Goal: Task Accomplishment & Management: Manage account settings

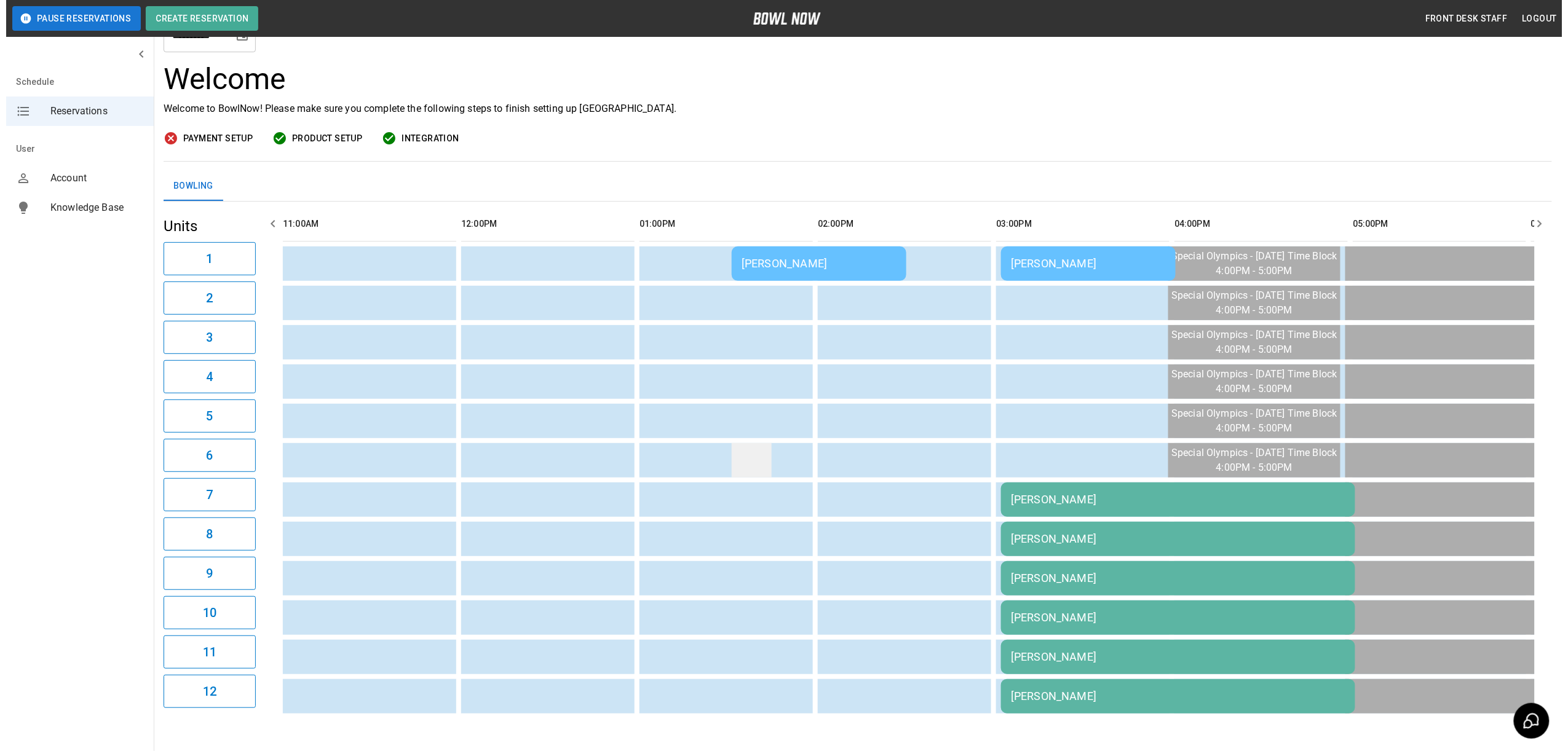
scroll to position [111, 0]
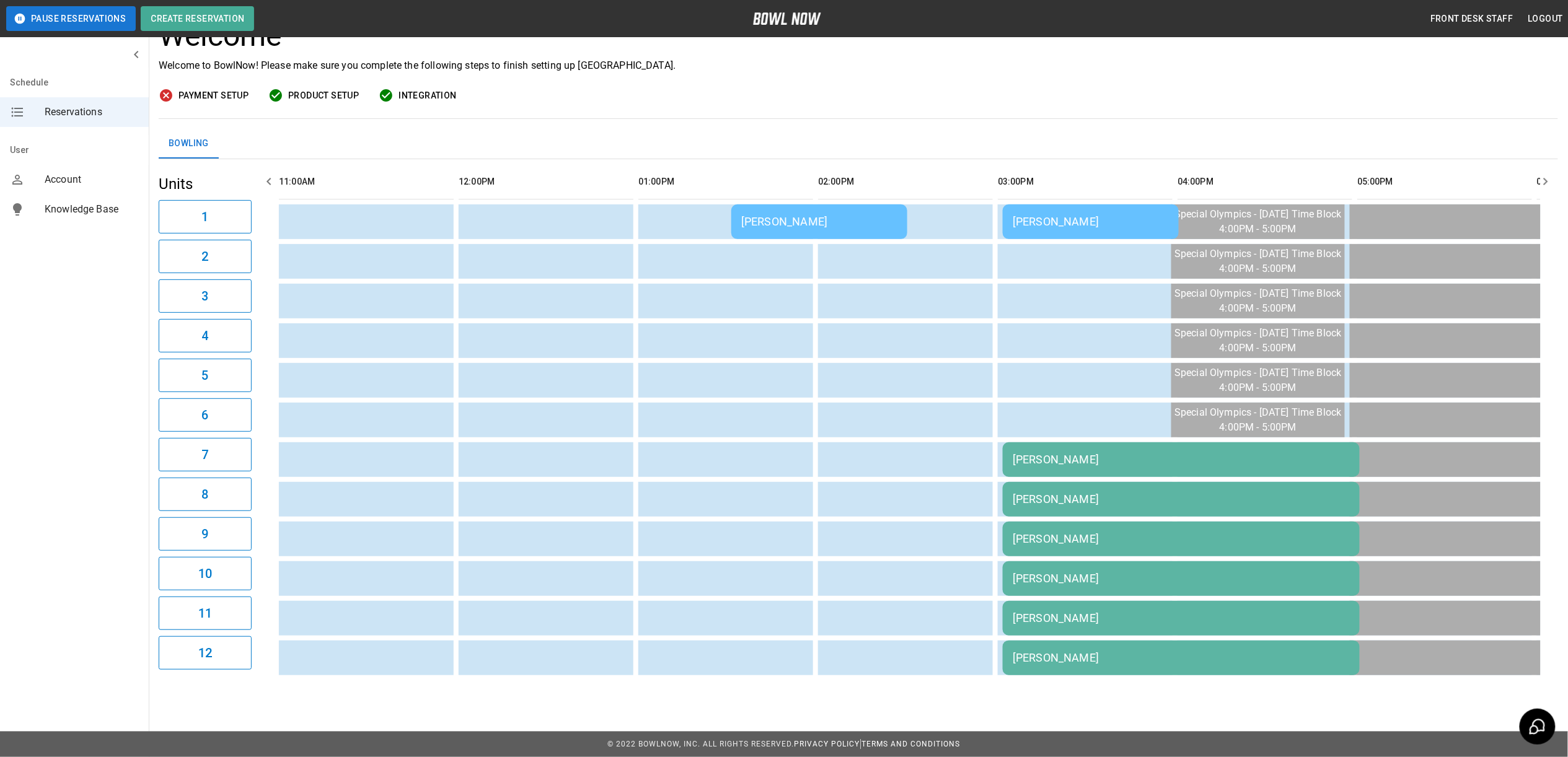
click at [1075, 215] on div "[PERSON_NAME]" at bounding box center [1091, 221] width 156 height 13
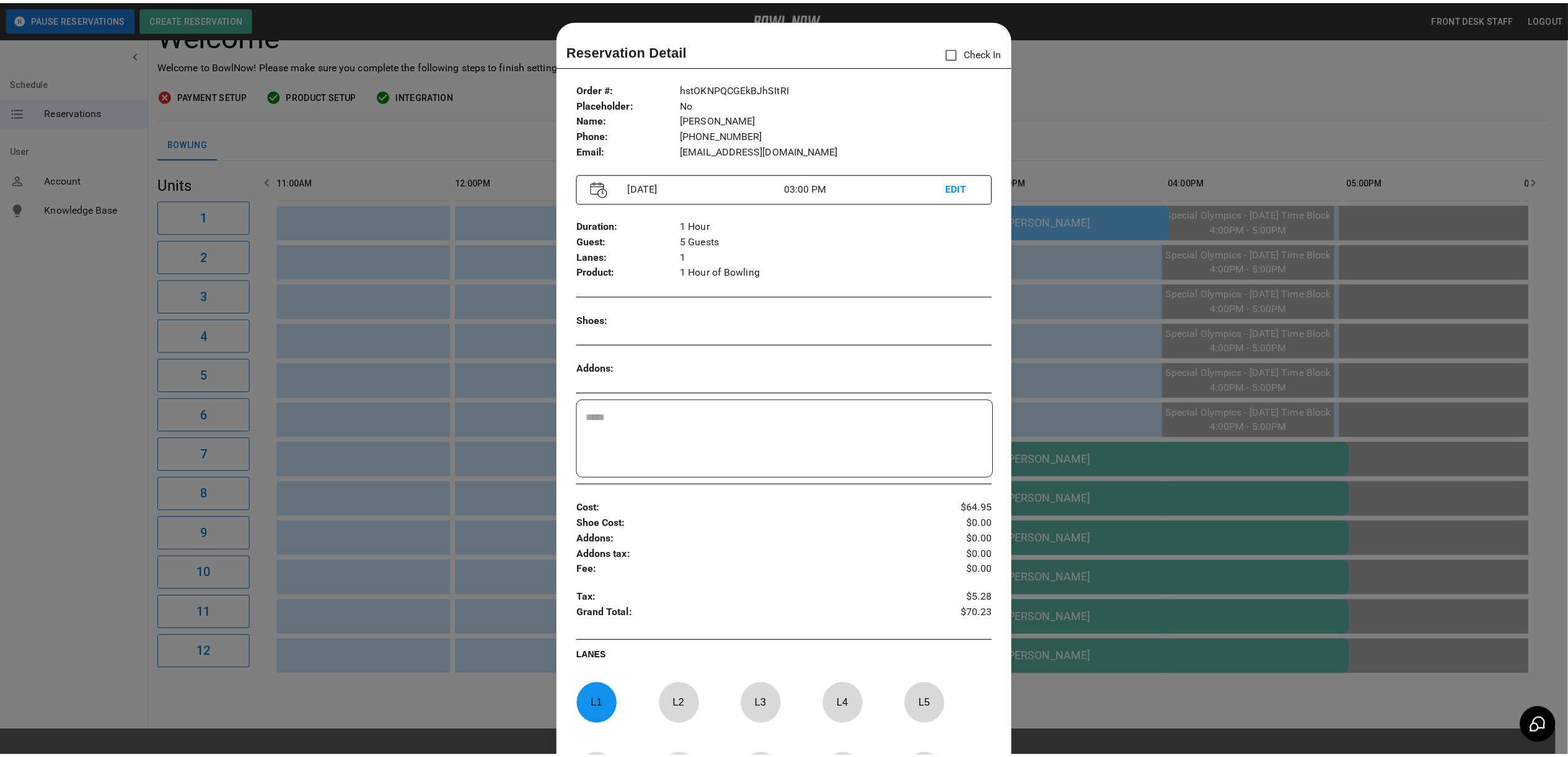
scroll to position [20, 0]
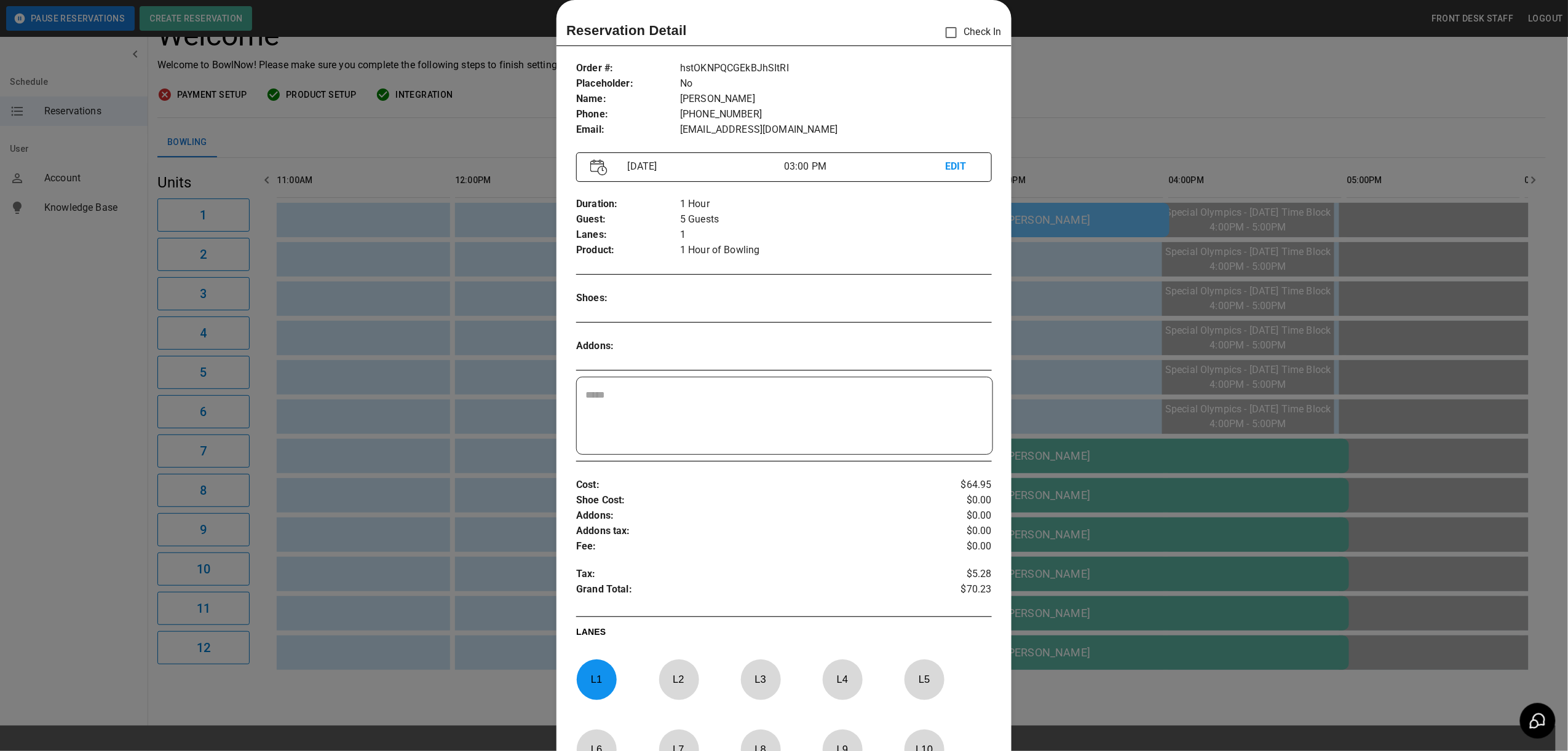
click at [1101, 118] on div at bounding box center [784, 375] width 1568 height 751
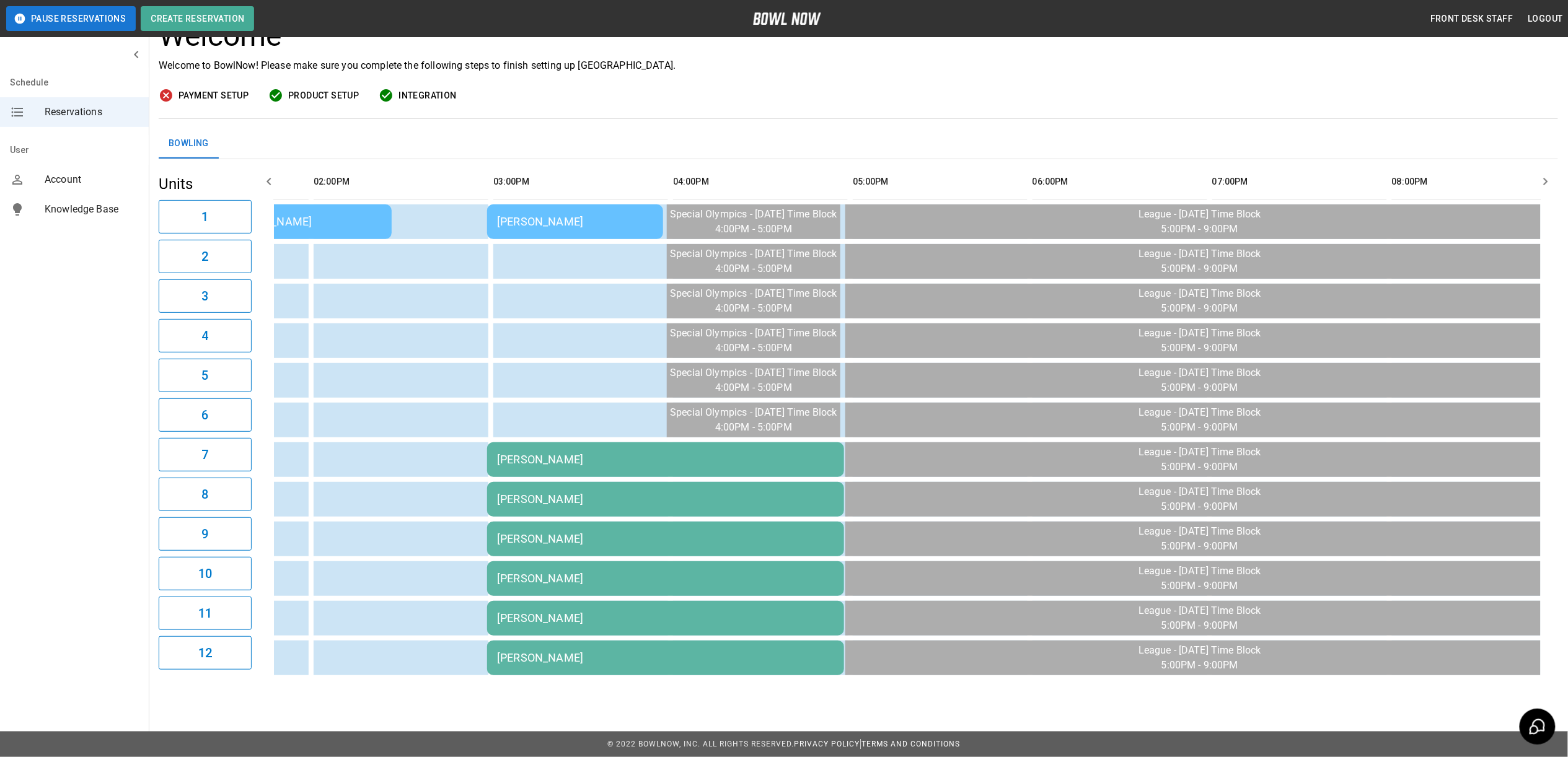
scroll to position [0, 0]
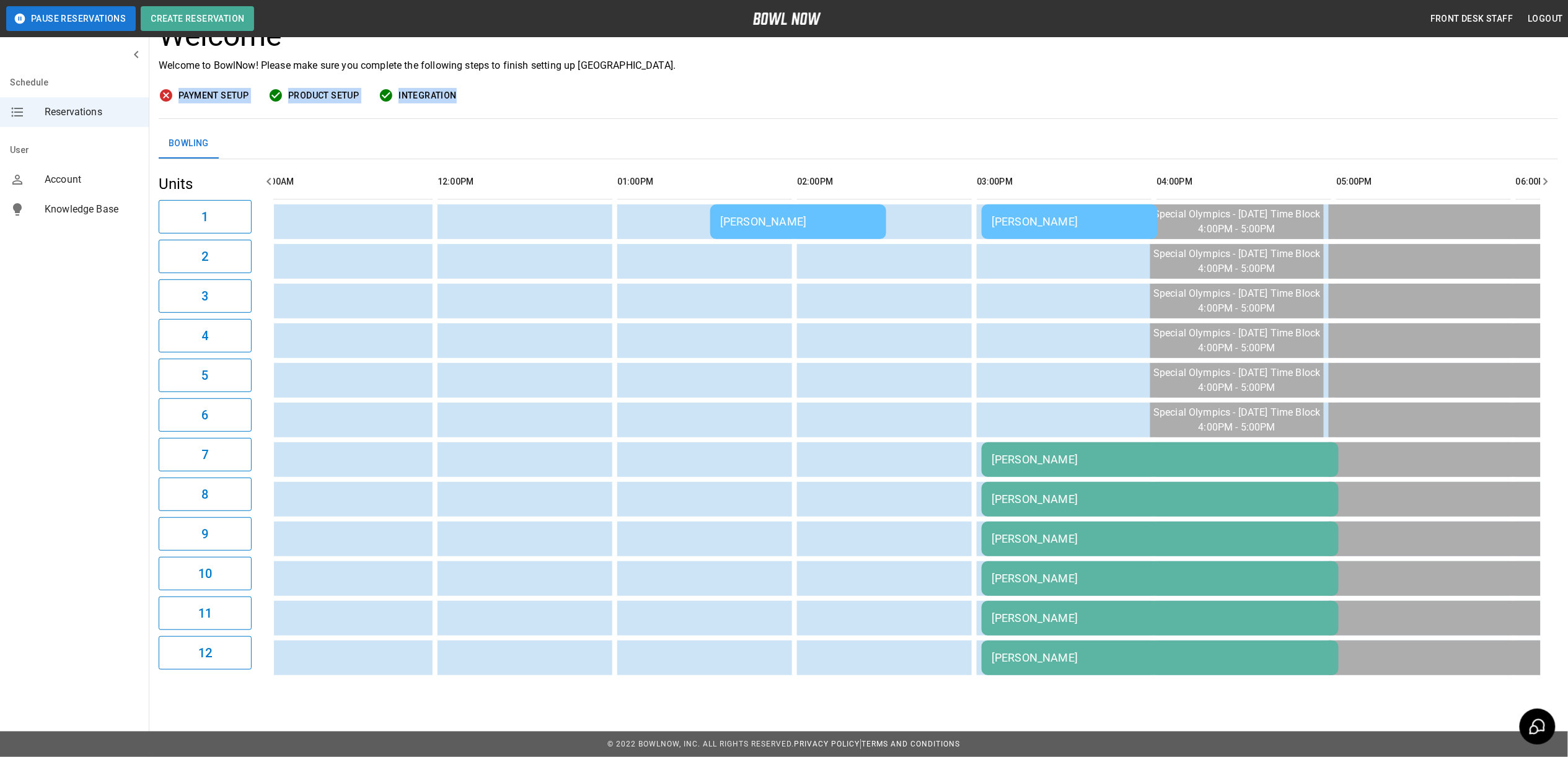
drag, startPoint x: 853, startPoint y: 672, endPoint x: 1039, endPoint y: 87, distance: 613.9
click at [1039, 58] on div "Welcome Welcome to BowlNow! Please make sure you complete the following steps t…" at bounding box center [859, 69] width 1400 height 101
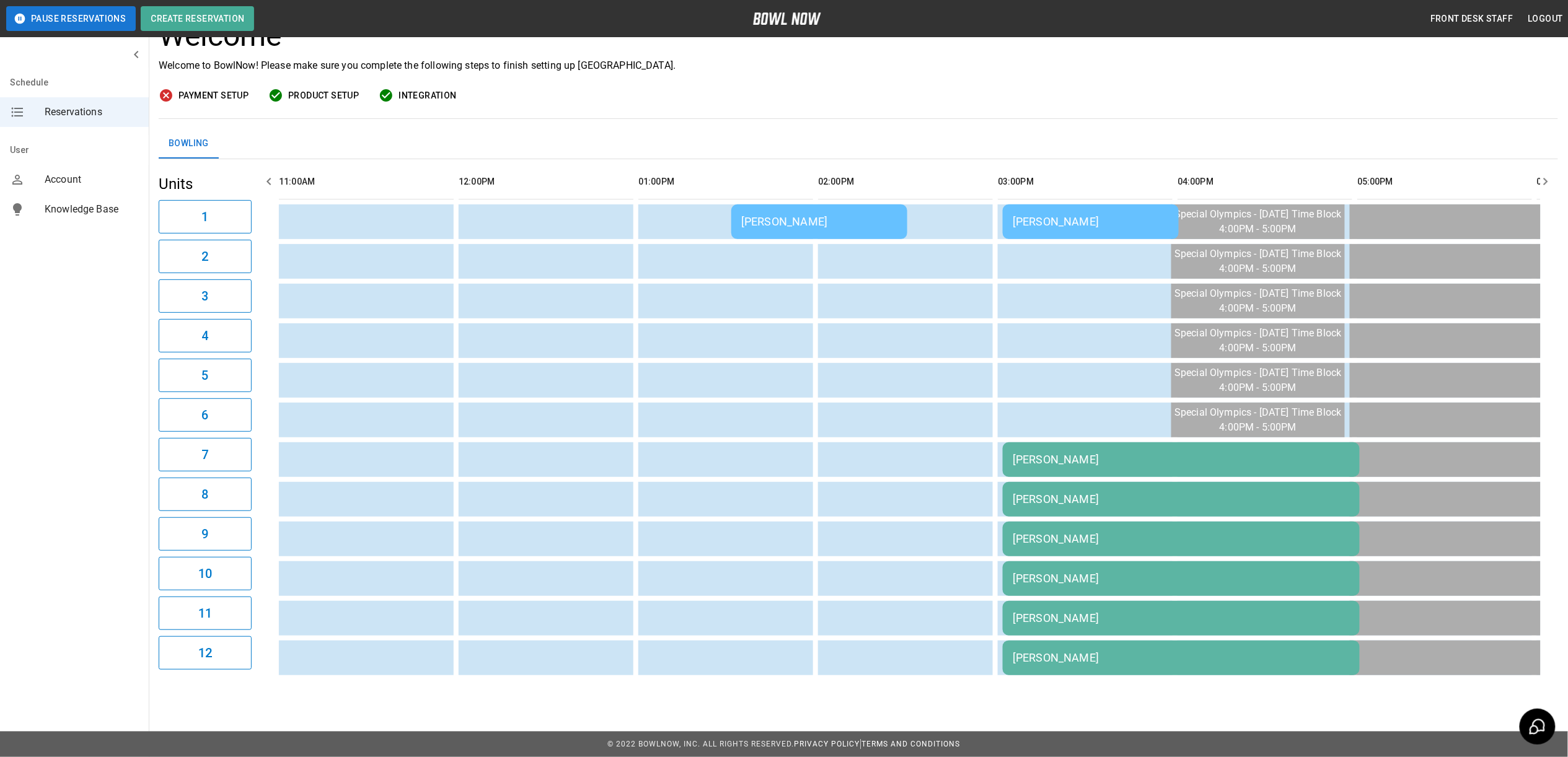
click at [1042, 205] on td "[PERSON_NAME]" at bounding box center [1091, 222] width 176 height 35
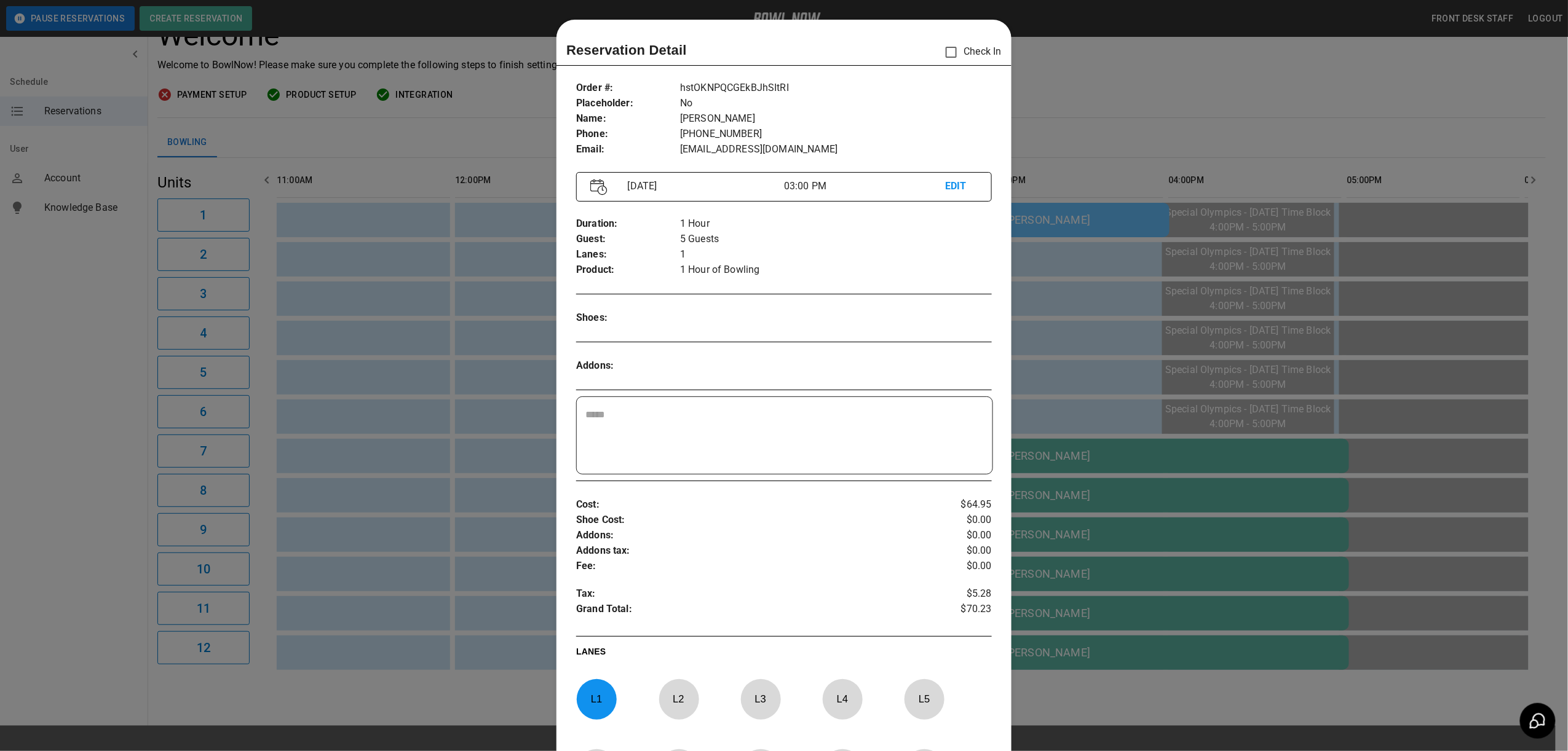
scroll to position [19, 0]
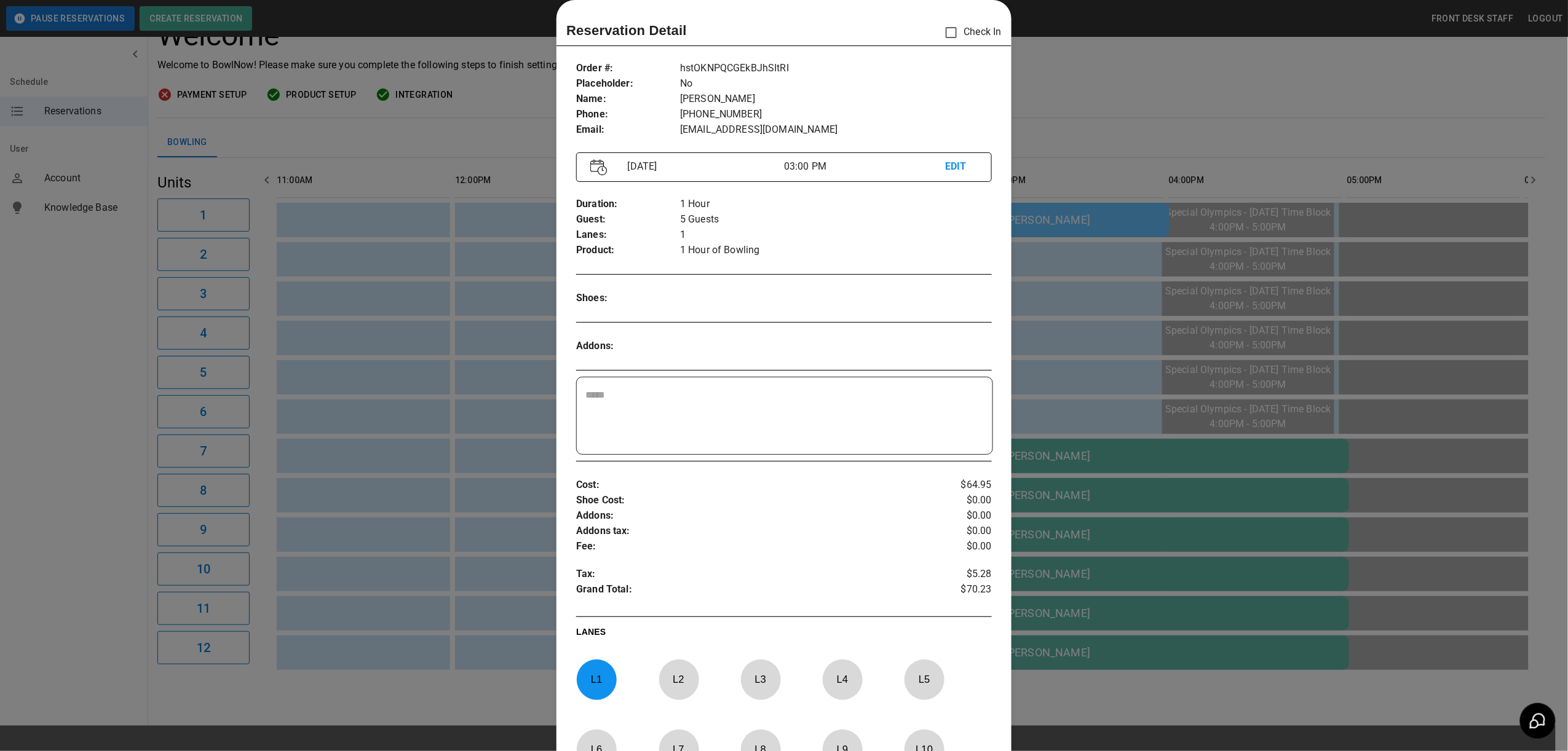
click at [576, 679] on p "L 1" at bounding box center [596, 680] width 41 height 29
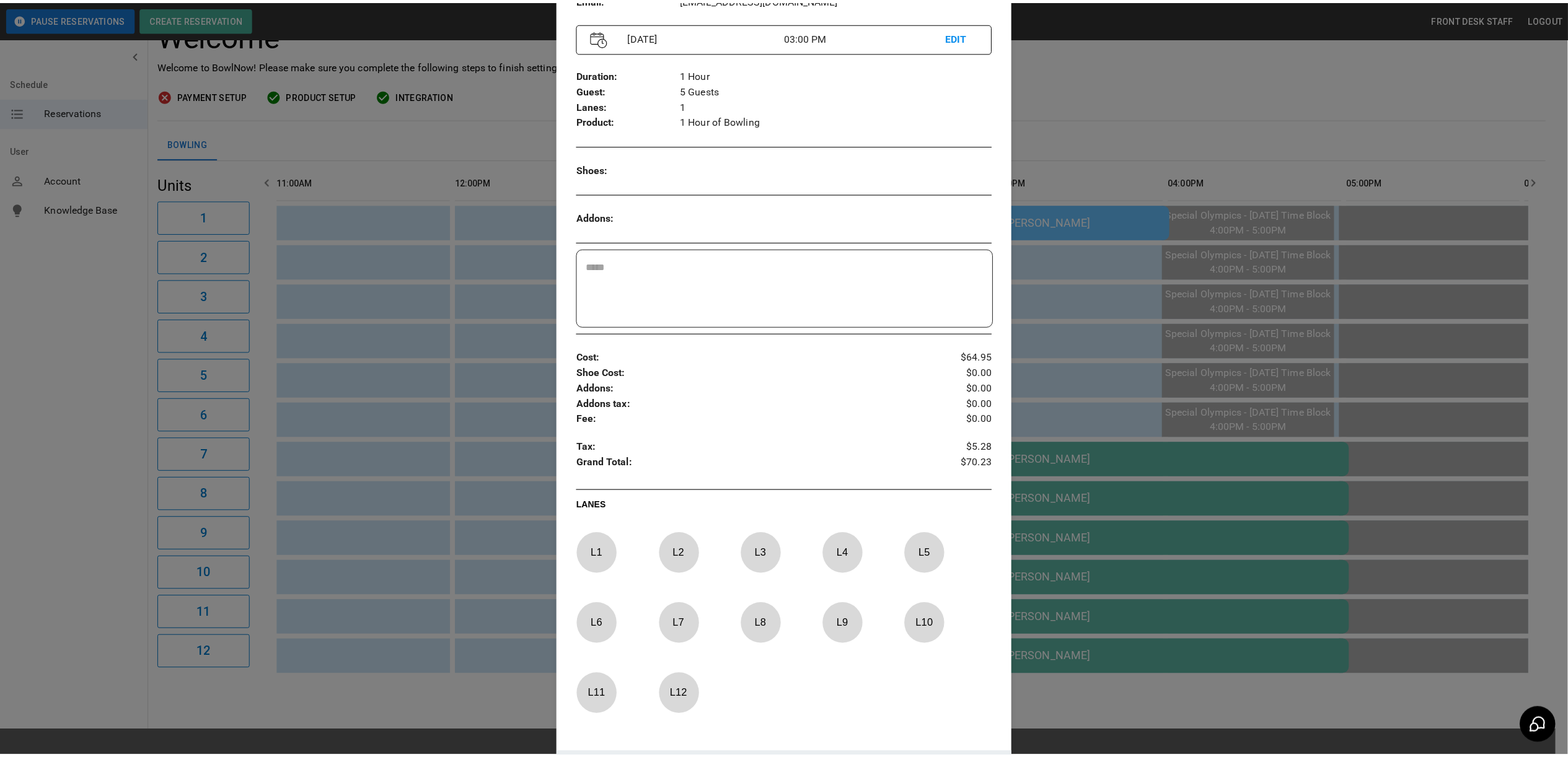
scroll to position [268, 0]
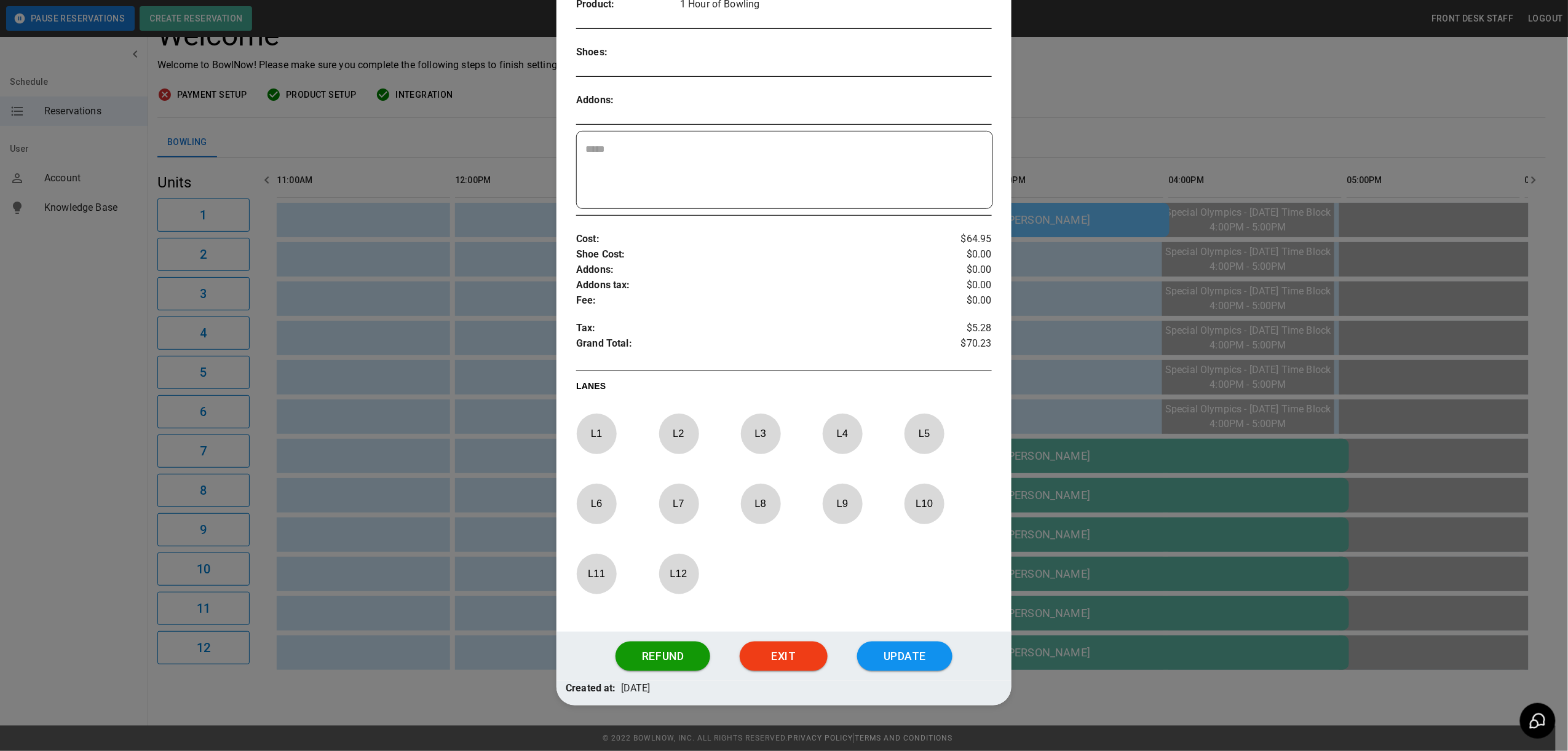
drag, startPoint x: 594, startPoint y: 508, endPoint x: 706, endPoint y: 588, distance: 137.6
click at [594, 508] on p "L 6" at bounding box center [596, 504] width 41 height 29
click at [875, 657] on button "Update" at bounding box center [904, 656] width 95 height 30
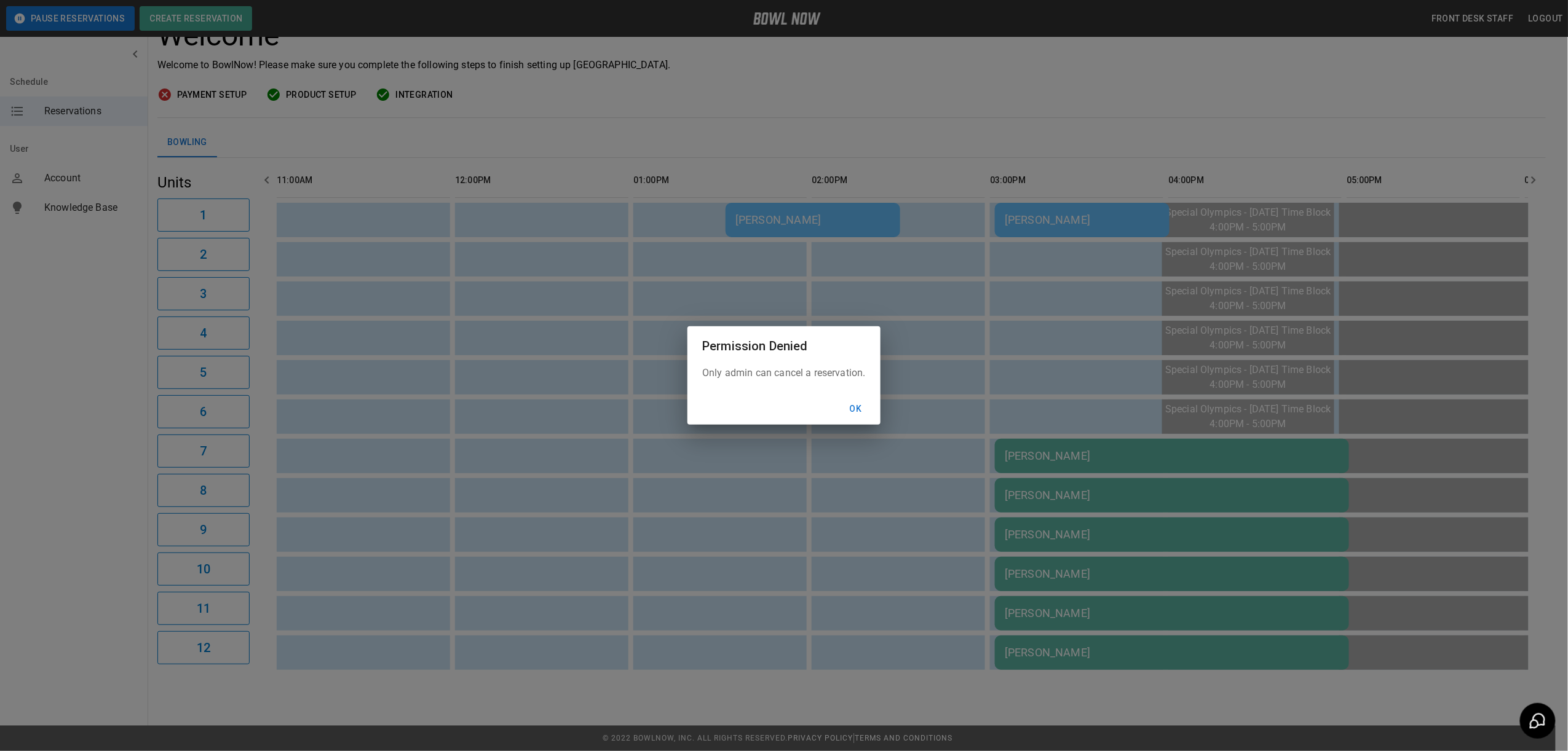
click at [859, 408] on button "Ok" at bounding box center [856, 409] width 39 height 23
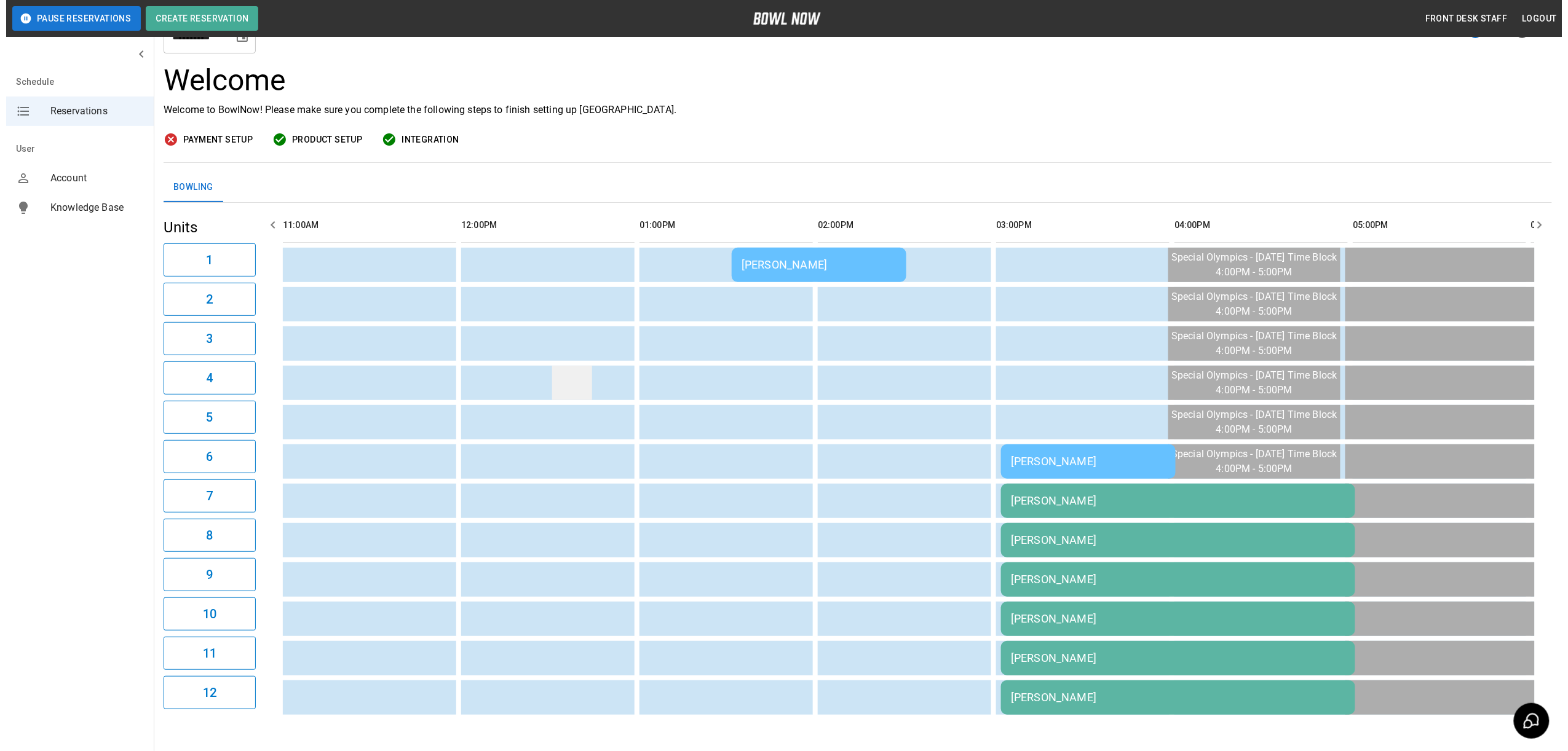
scroll to position [111, 0]
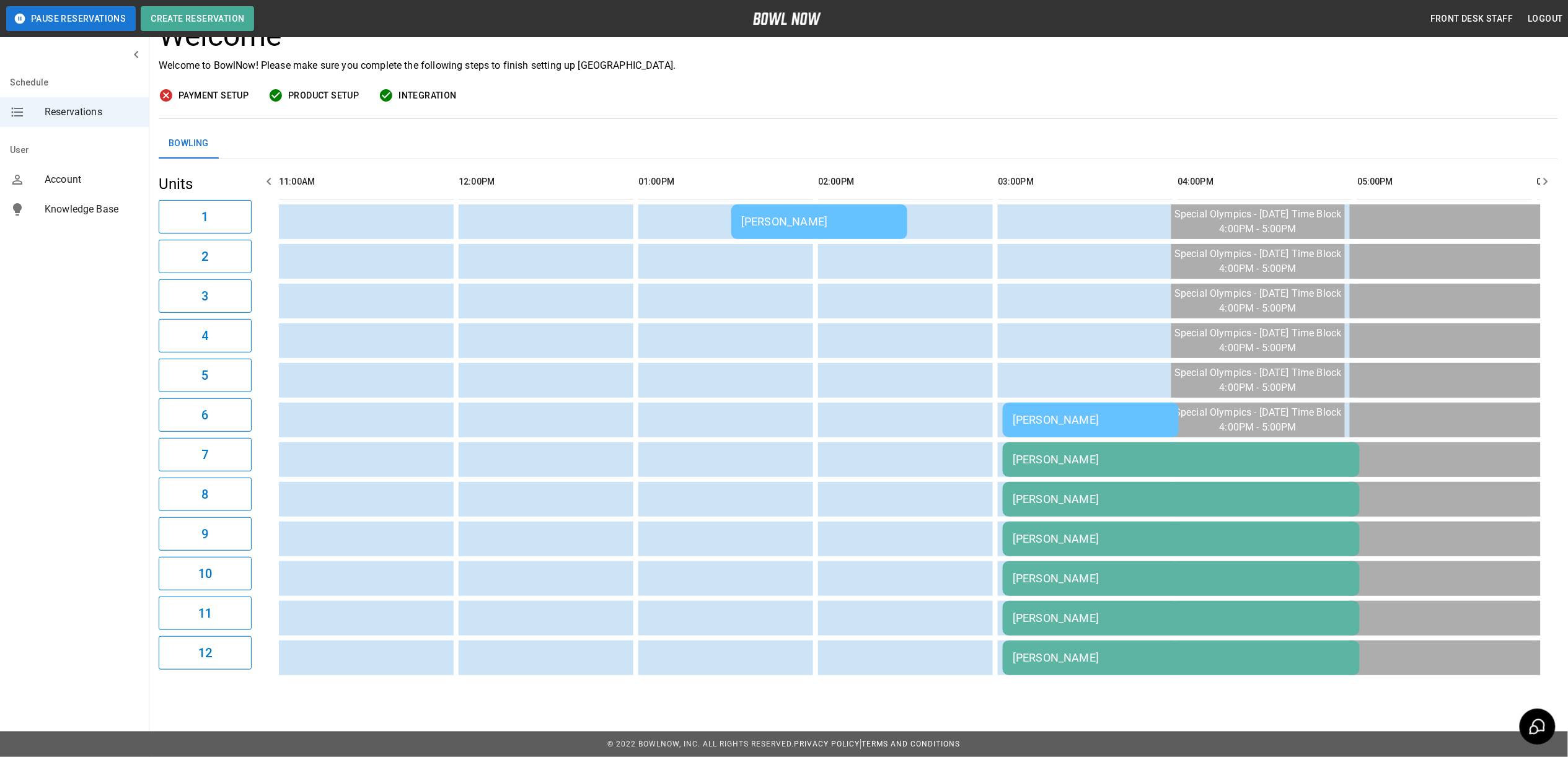
click at [1060, 453] on div "[PERSON_NAME]" at bounding box center [1181, 459] width 337 height 13
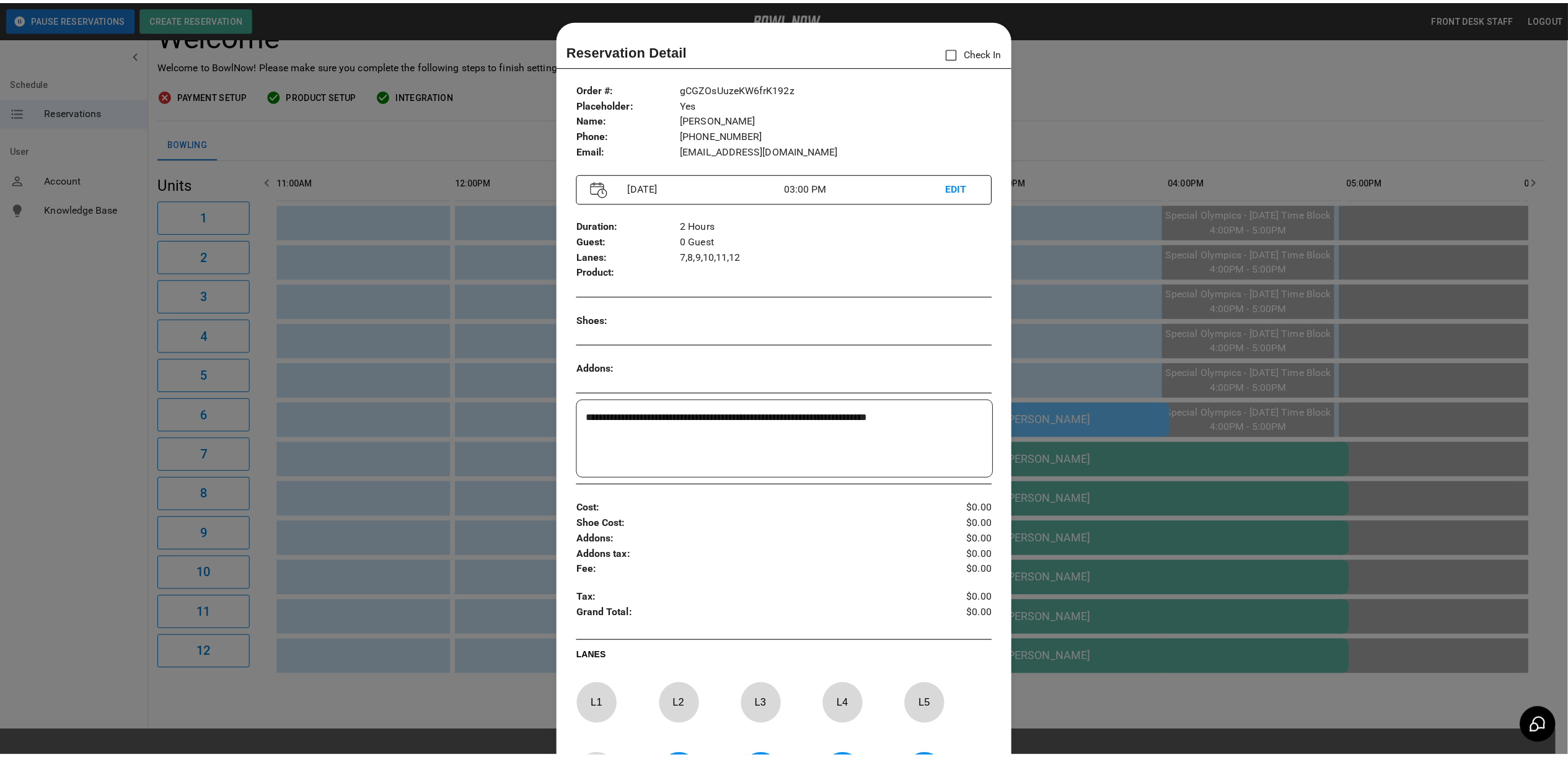
scroll to position [20, 0]
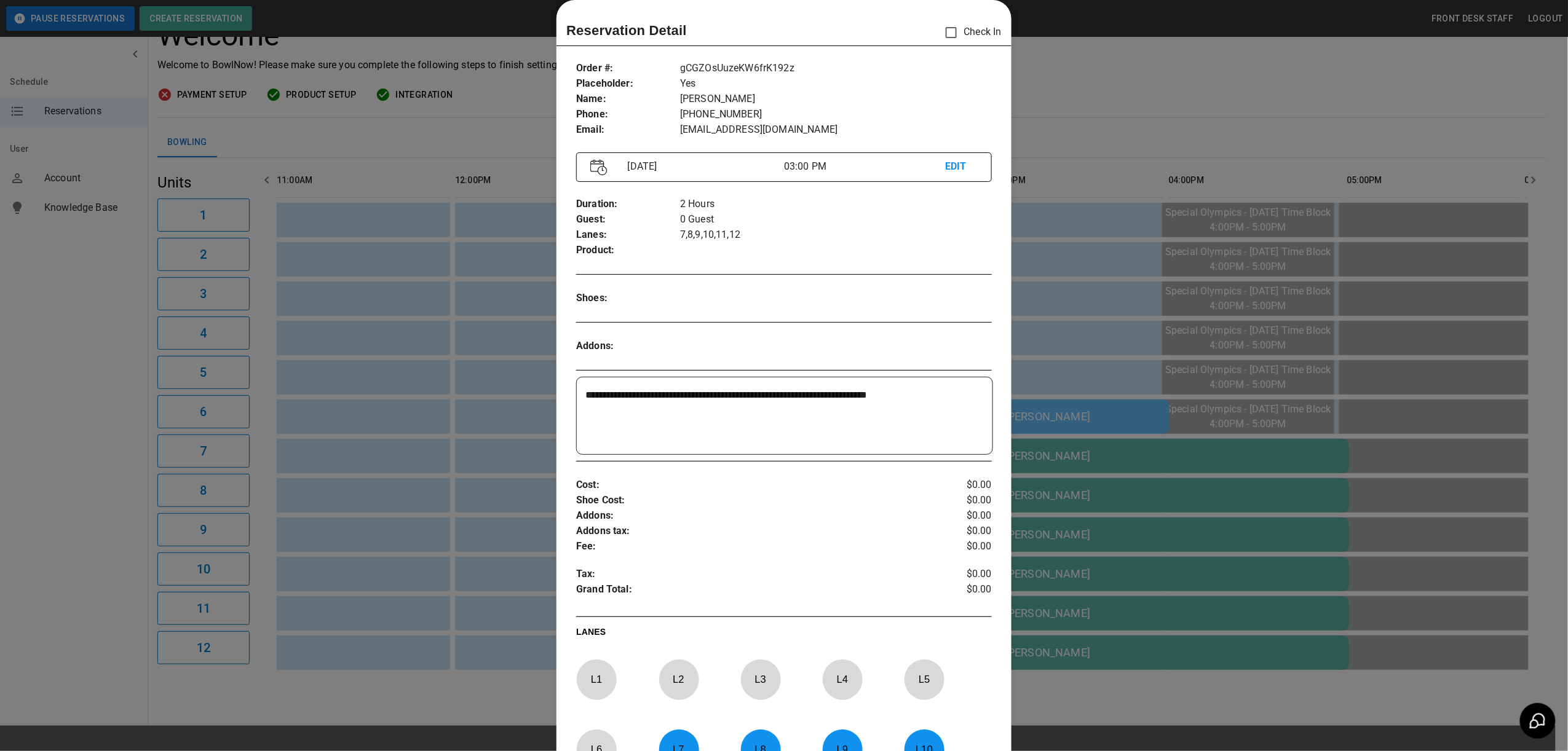
drag, startPoint x: 1066, startPoint y: 671, endPoint x: 1048, endPoint y: 676, distance: 18.7
click at [1068, 671] on div at bounding box center [784, 375] width 1568 height 751
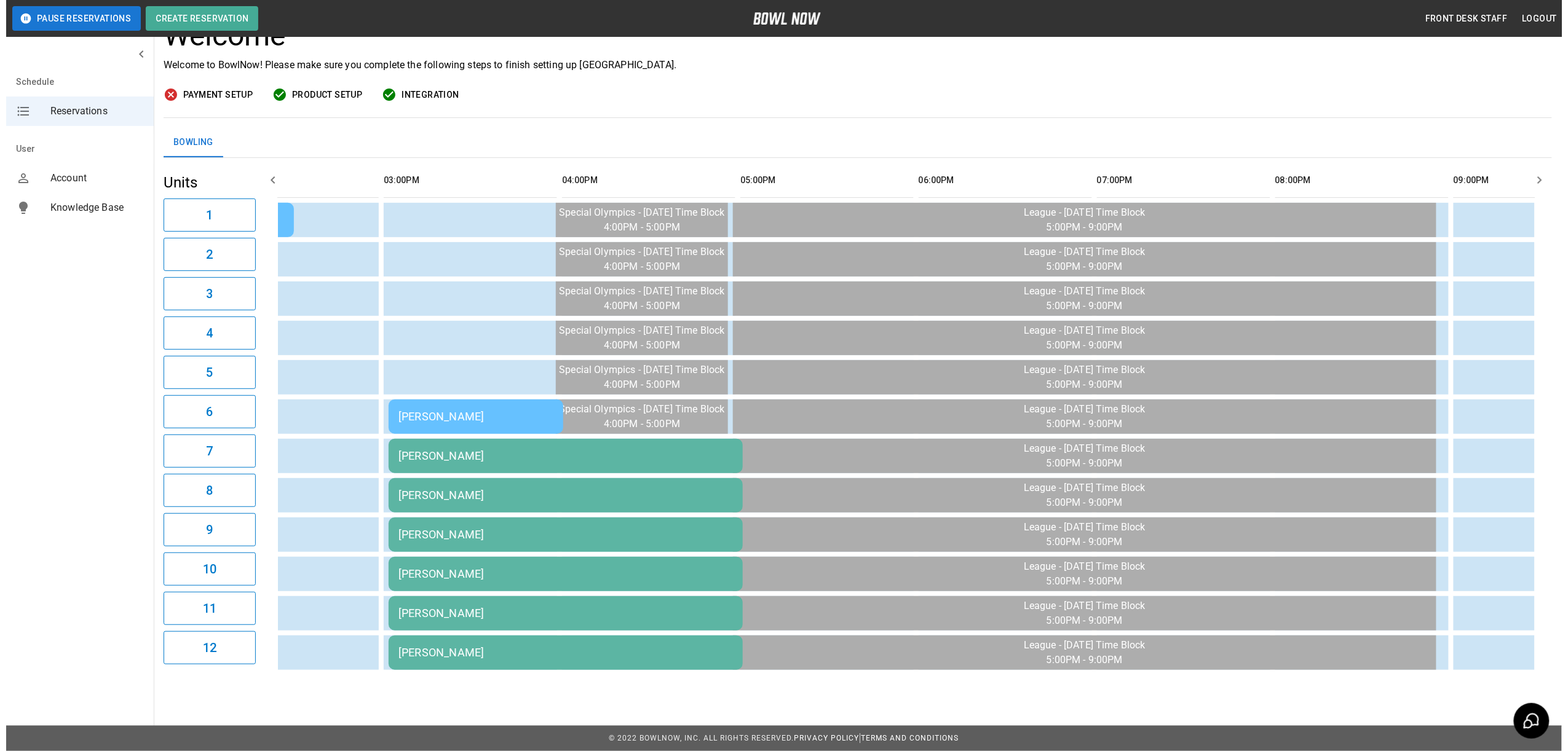
scroll to position [0, 603]
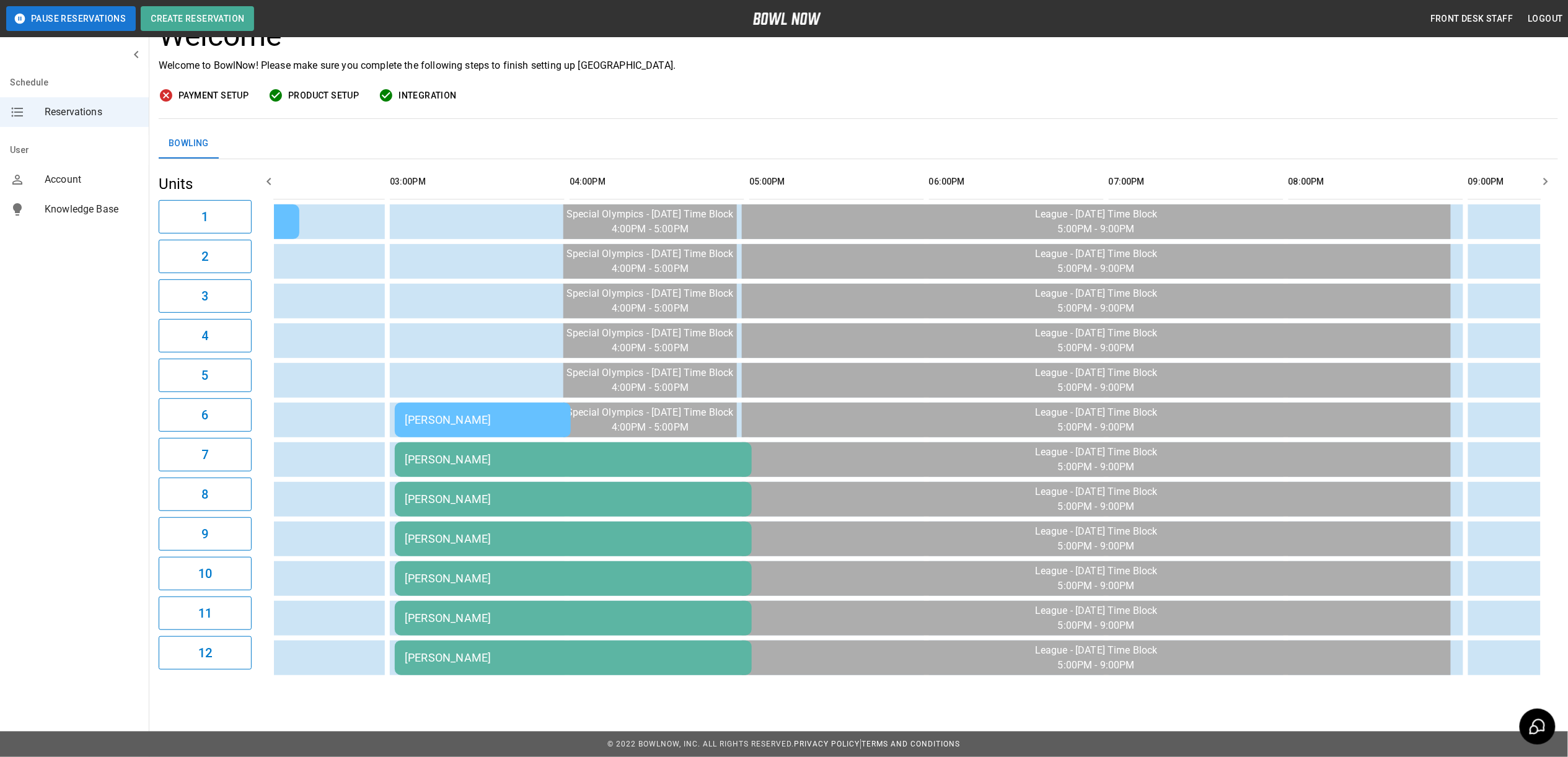
click at [545, 413] on div "[PERSON_NAME]" at bounding box center [482, 419] width 156 height 13
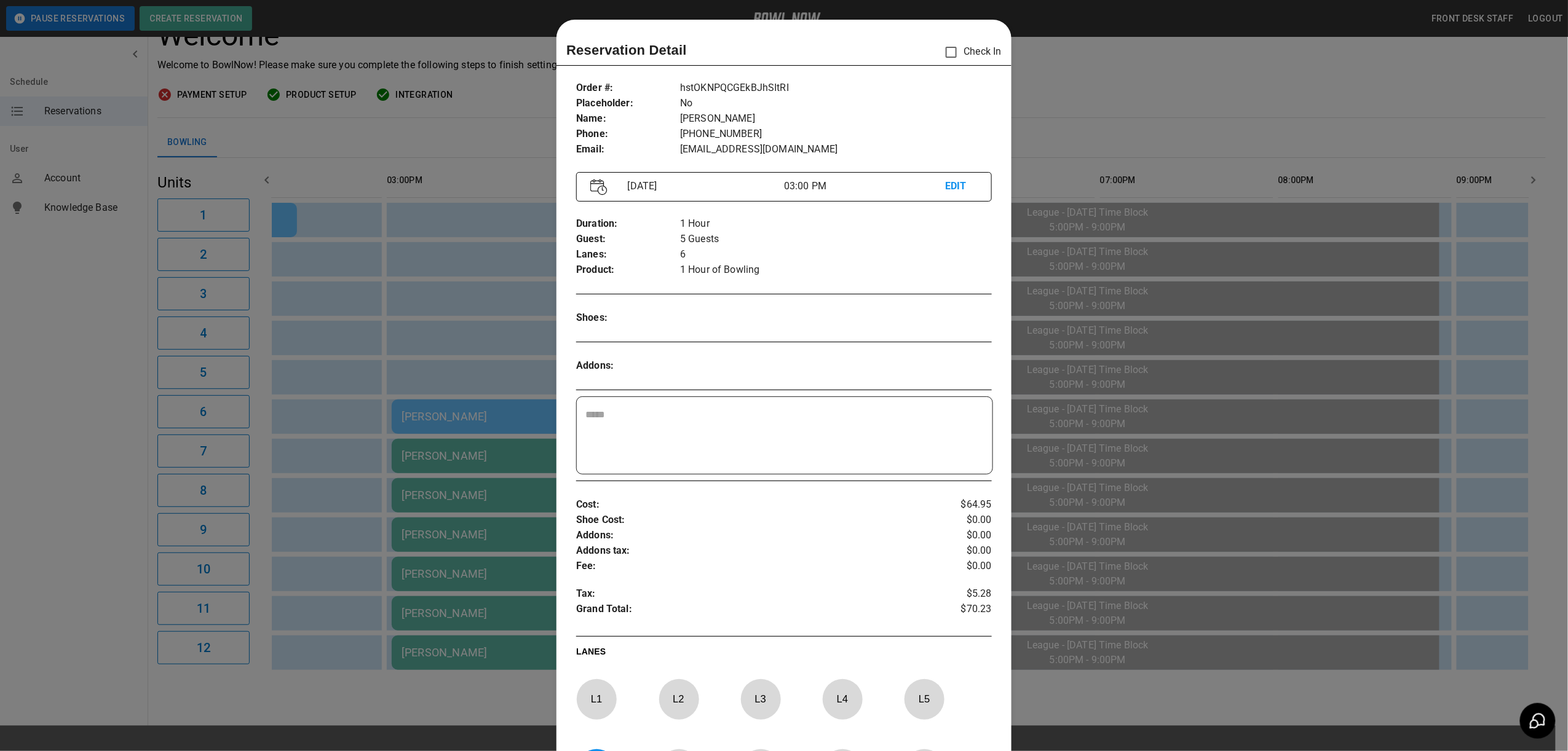
scroll to position [19, 0]
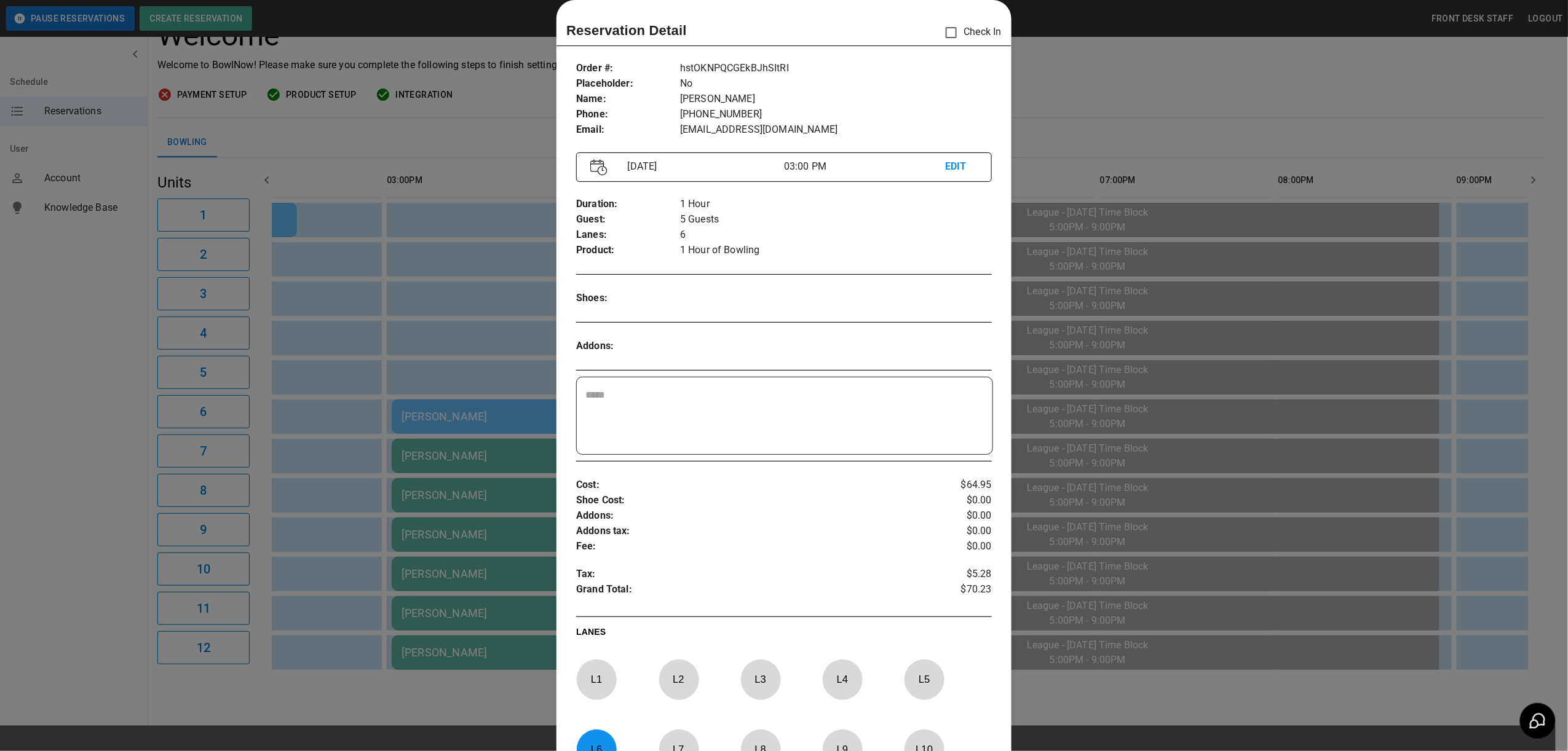
click at [540, 403] on div at bounding box center [784, 375] width 1568 height 751
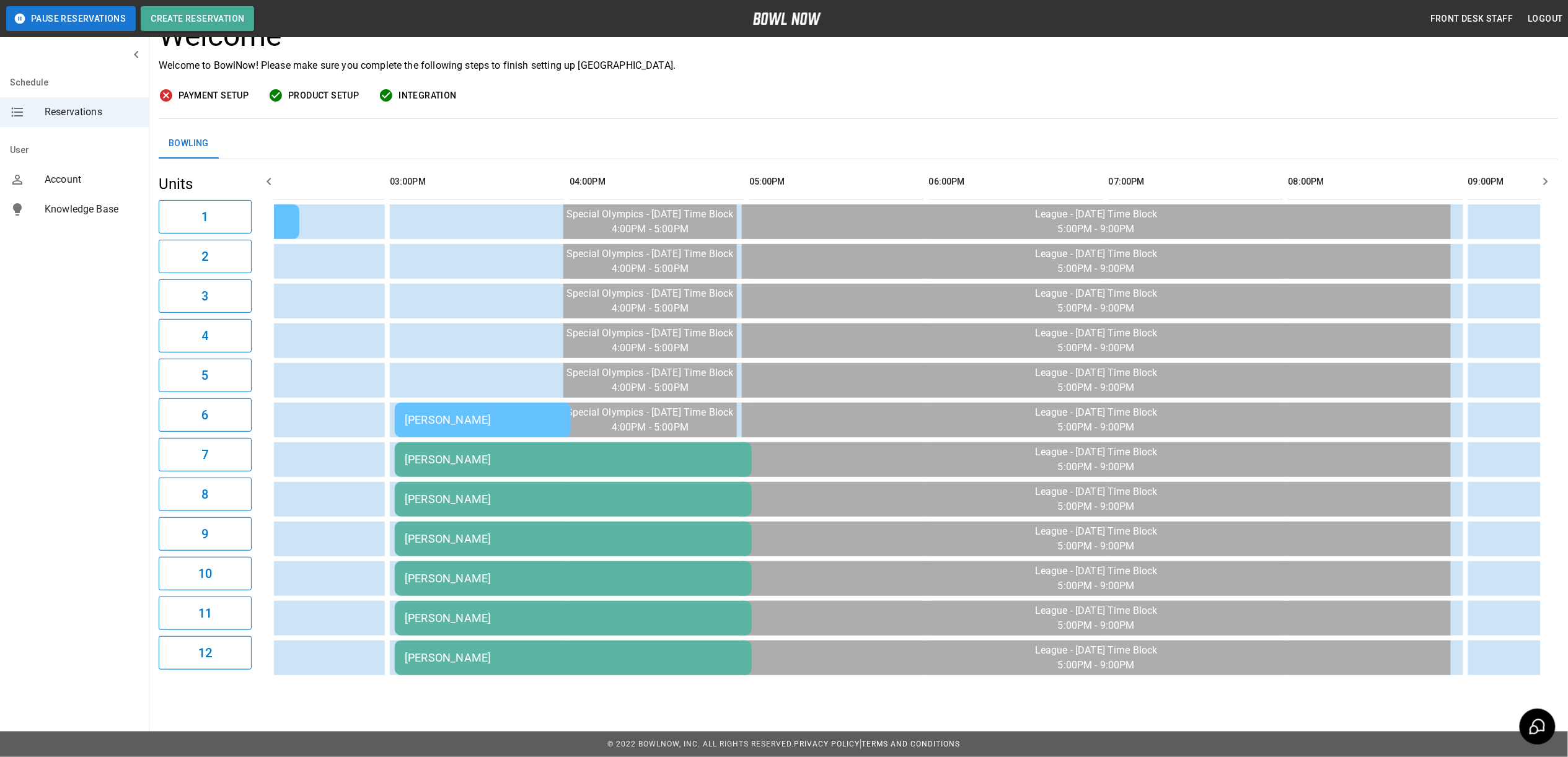
click at [488, 453] on div "[PERSON_NAME]" at bounding box center [573, 459] width 337 height 13
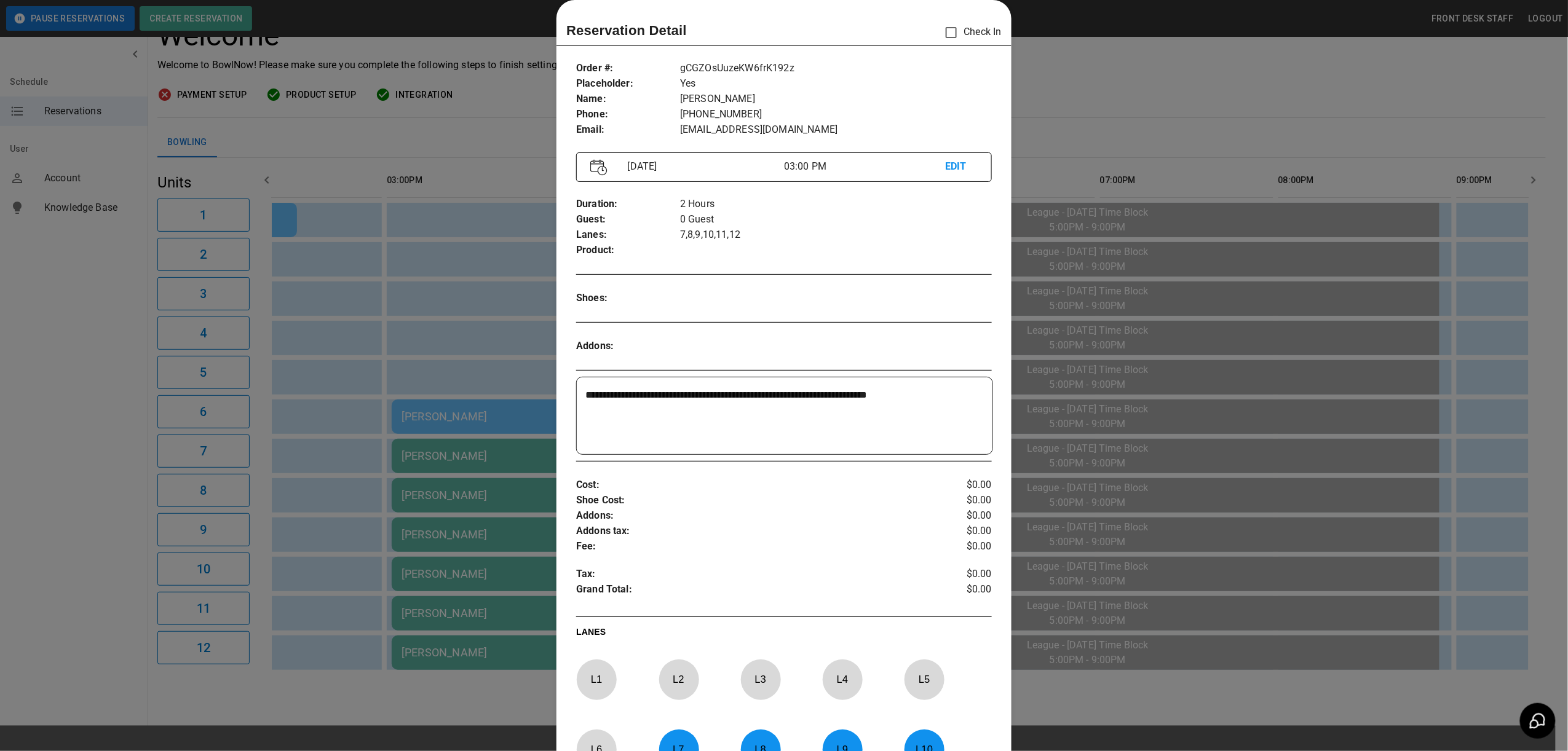
drag, startPoint x: 450, startPoint y: 551, endPoint x: 477, endPoint y: 559, distance: 28.2
click at [463, 555] on div at bounding box center [784, 375] width 1568 height 751
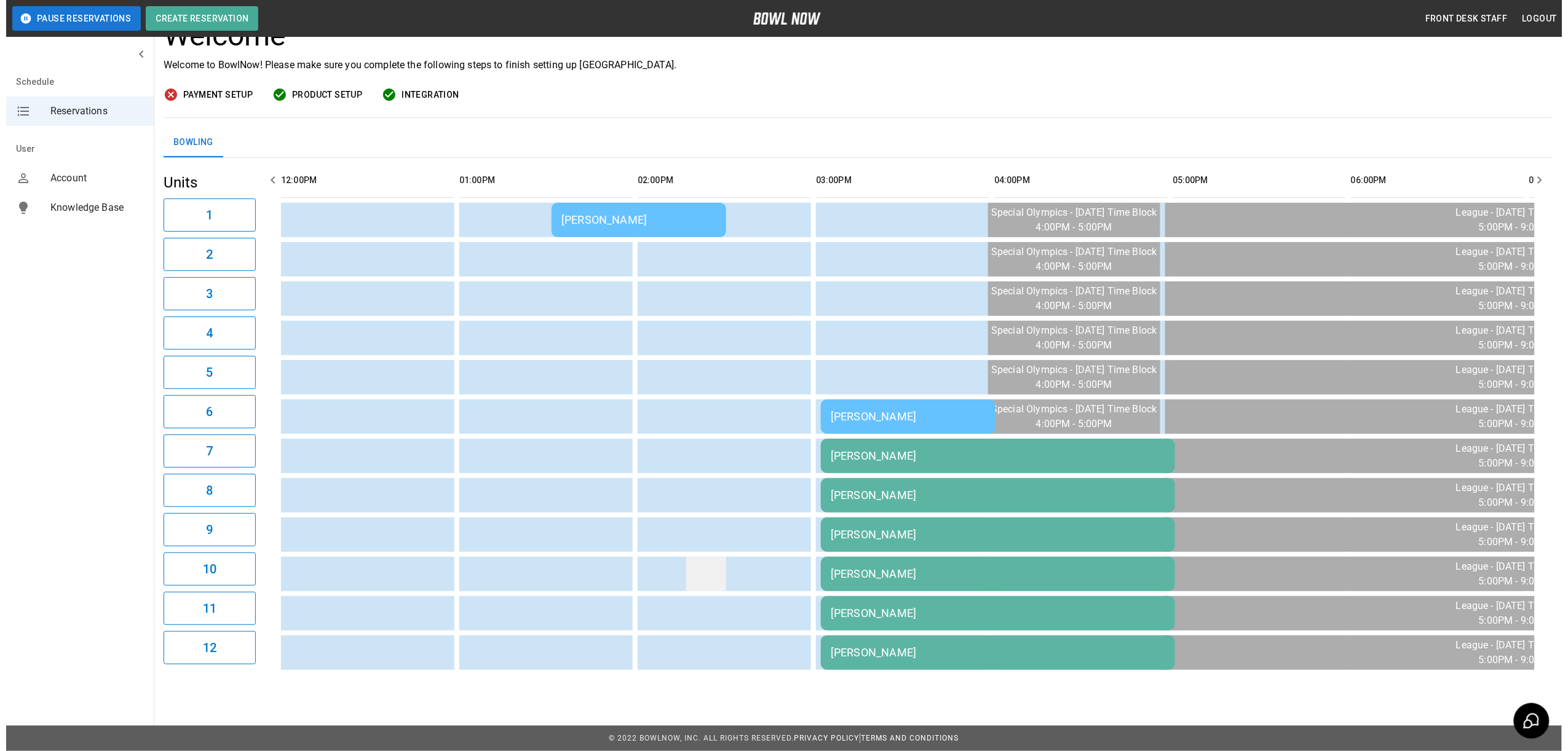
scroll to position [0, 72]
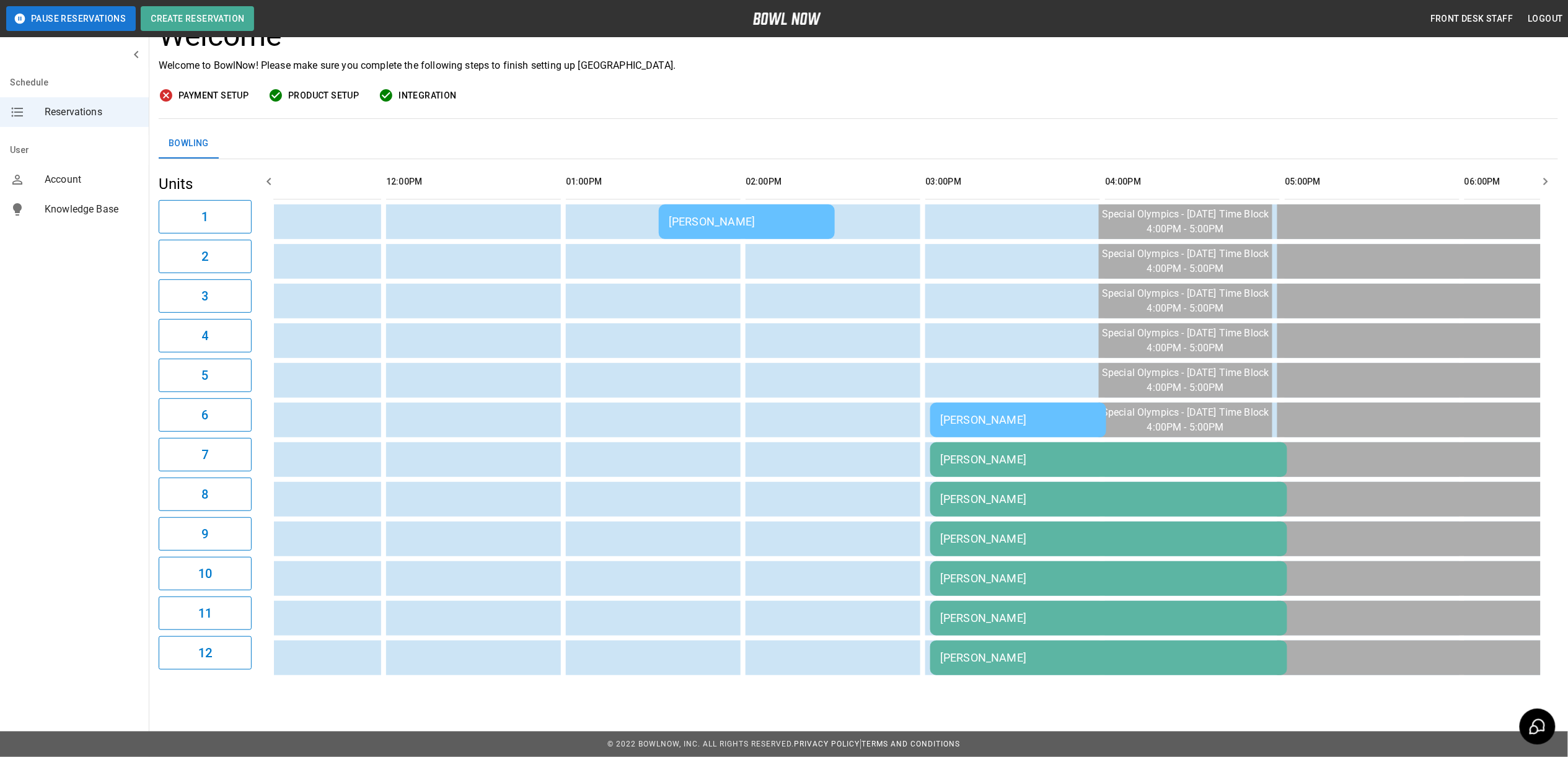
click at [709, 205] on td "[PERSON_NAME]" at bounding box center [747, 222] width 176 height 35
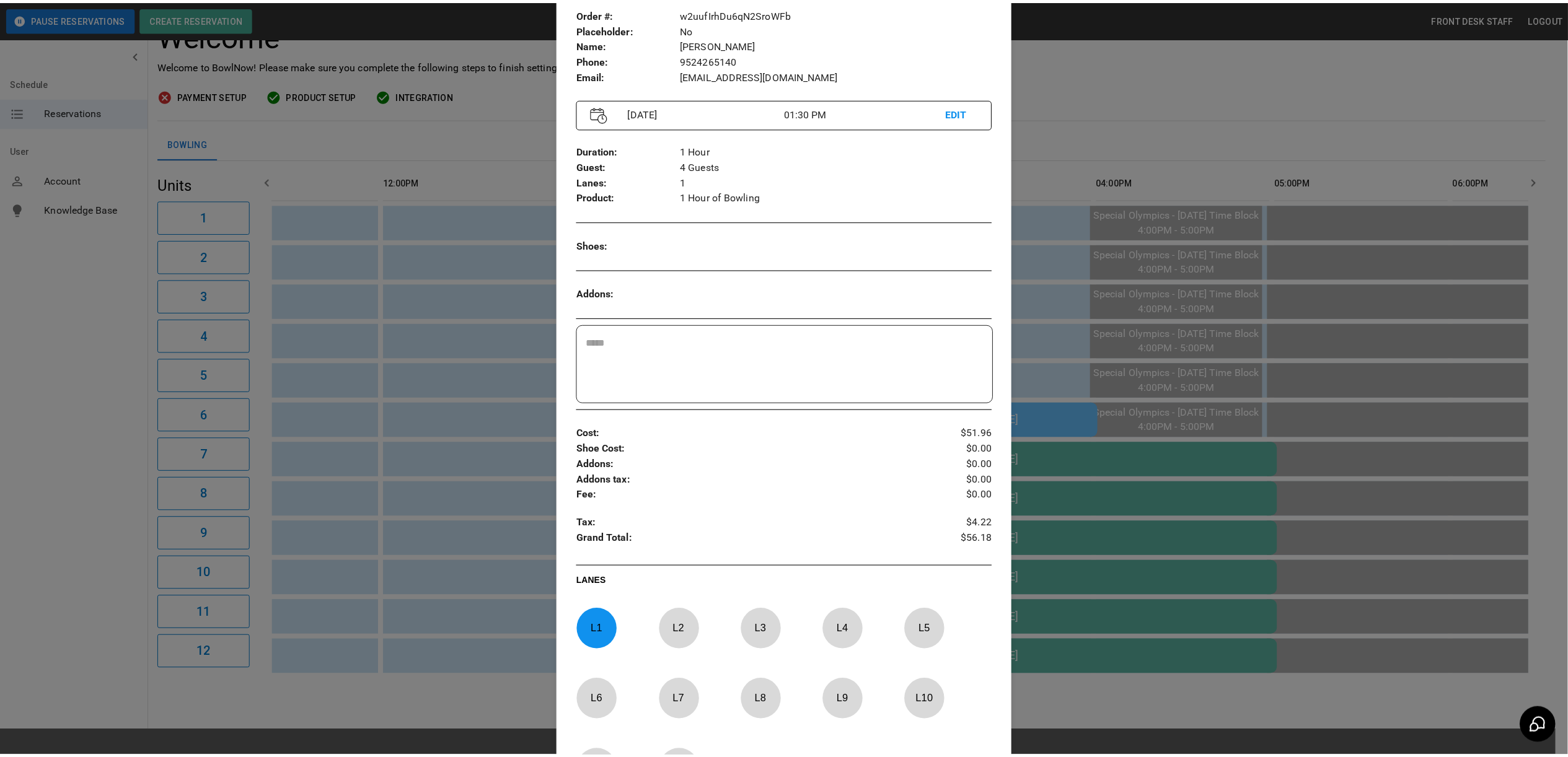
scroll to position [102, 0]
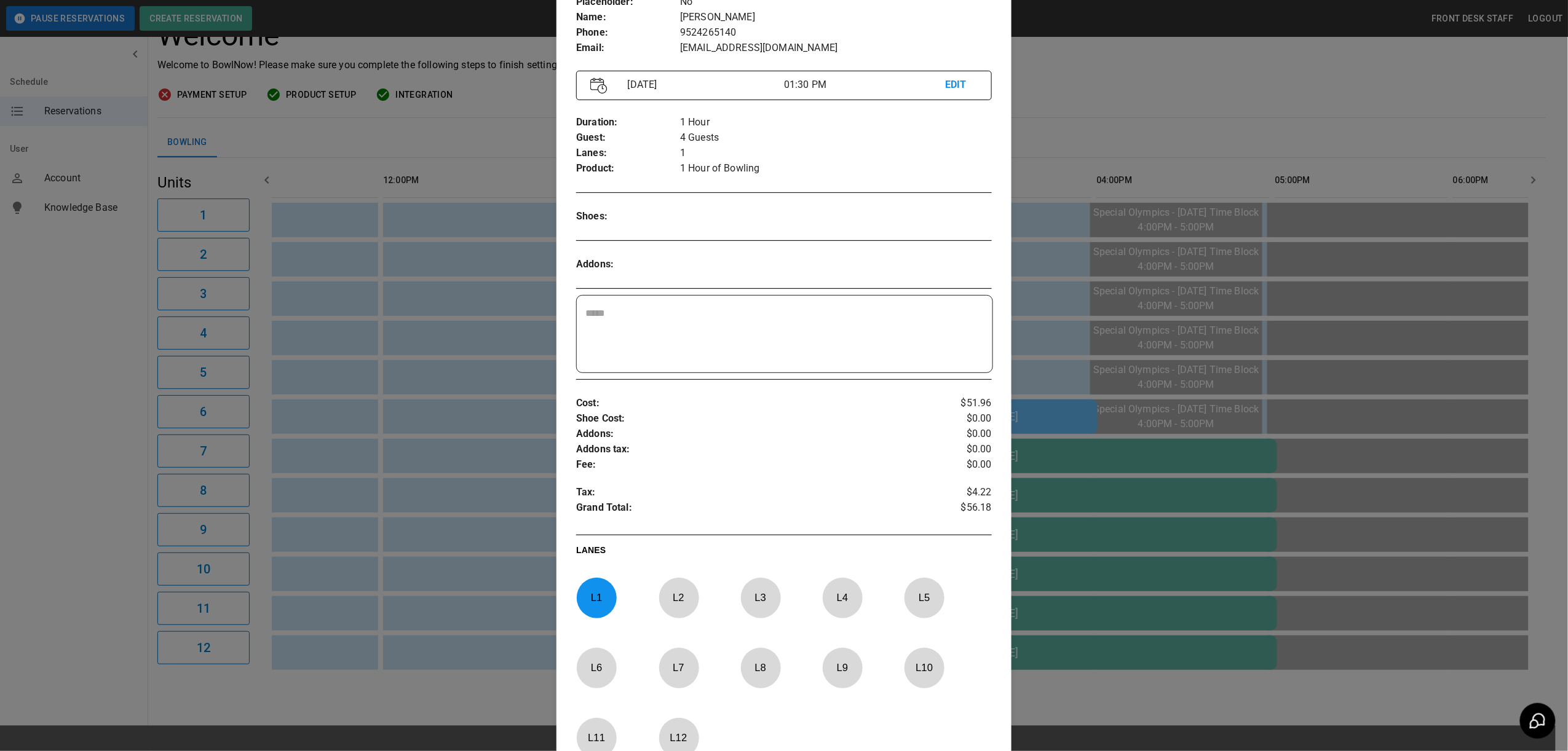
click at [1151, 60] on div at bounding box center [784, 375] width 1568 height 751
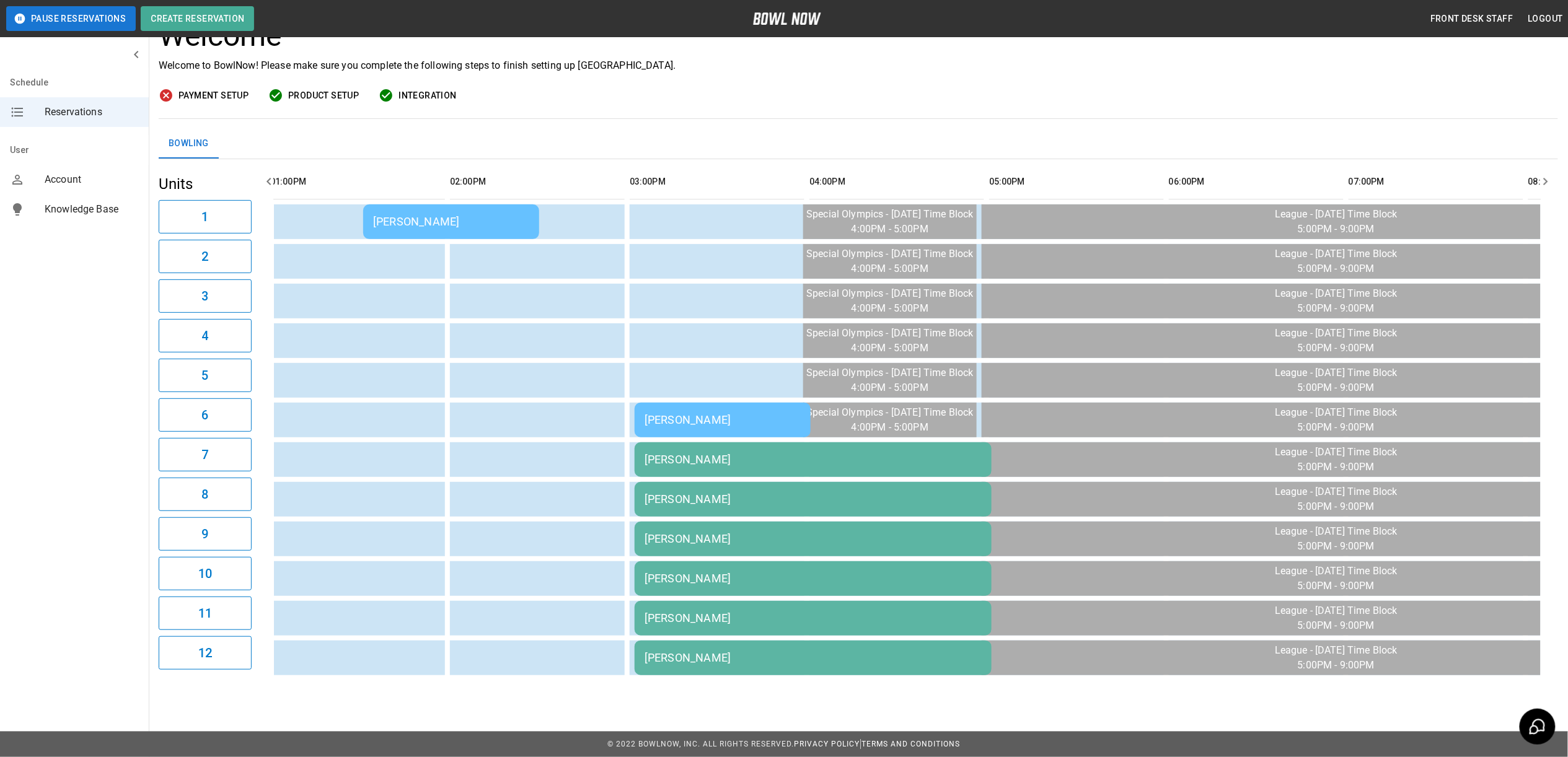
scroll to position [0, 417]
